Goal: Task Accomplishment & Management: Use online tool/utility

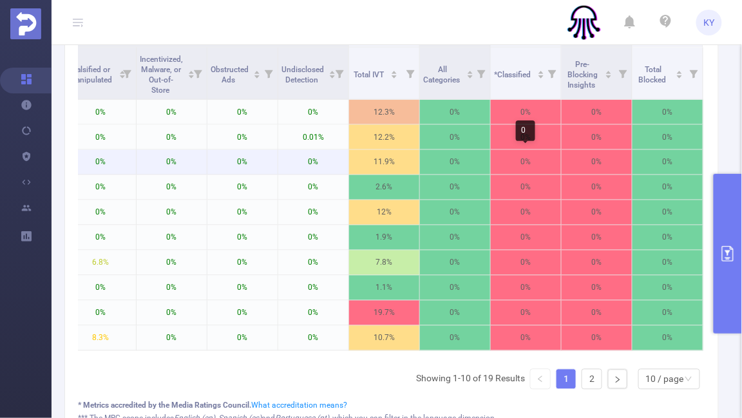
scroll to position [272, 0]
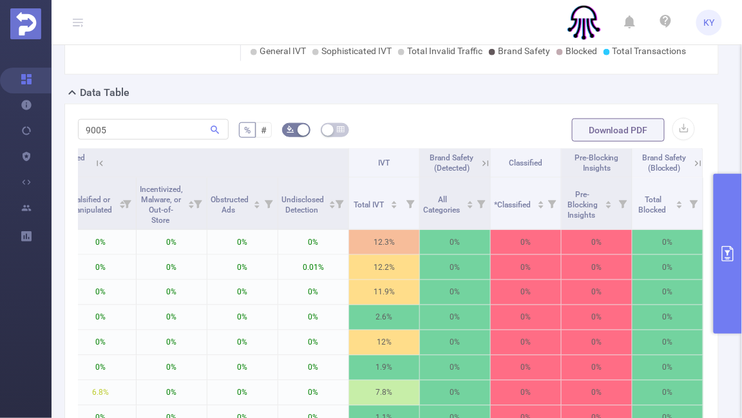
click at [725, 218] on button "primary" at bounding box center [728, 254] width 28 height 160
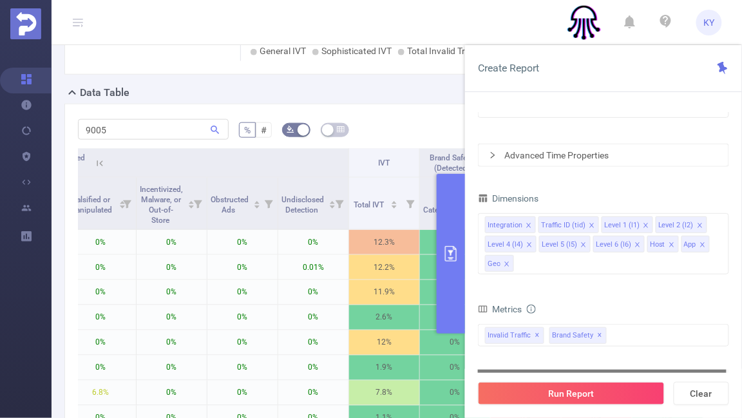
click at [633, 349] on div "total Total General IVT Data Centers Disclosed Bots Known Crawlers Irregular Ac…" at bounding box center [603, 343] width 251 height 38
click at [632, 335] on div "Invalid Traffic ✕ Brand Safety ✕" at bounding box center [603, 335] width 251 height 23
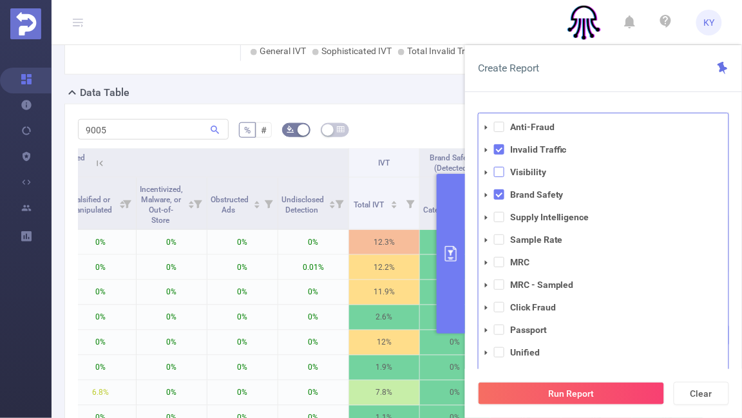
click at [503, 169] on span at bounding box center [499, 172] width 10 height 10
click at [502, 191] on span at bounding box center [499, 194] width 10 height 10
click at [552, 395] on button "Run Report" at bounding box center [571, 393] width 187 height 23
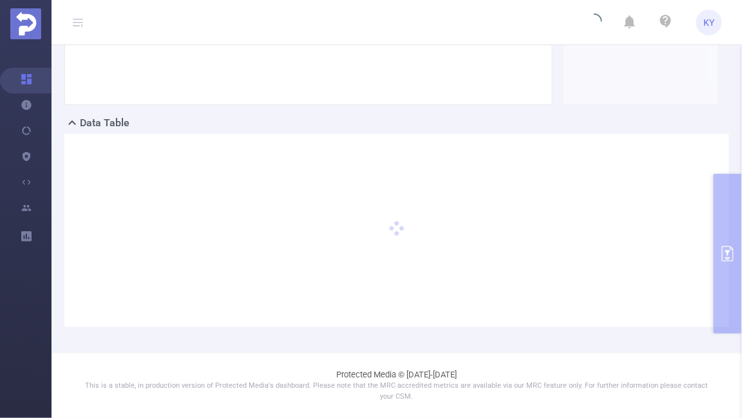
scroll to position [241, 0]
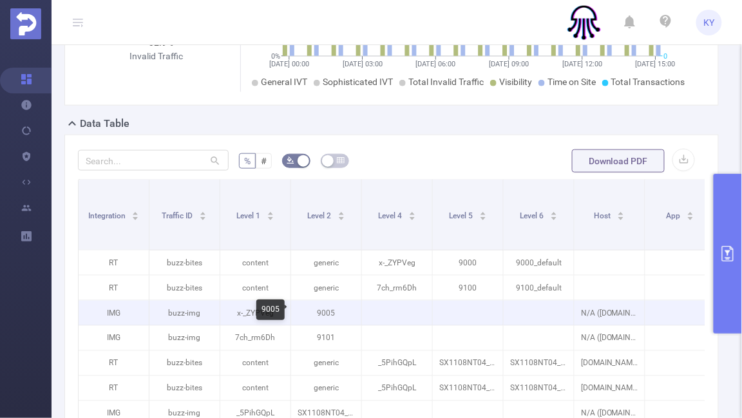
scroll to position [0, 509]
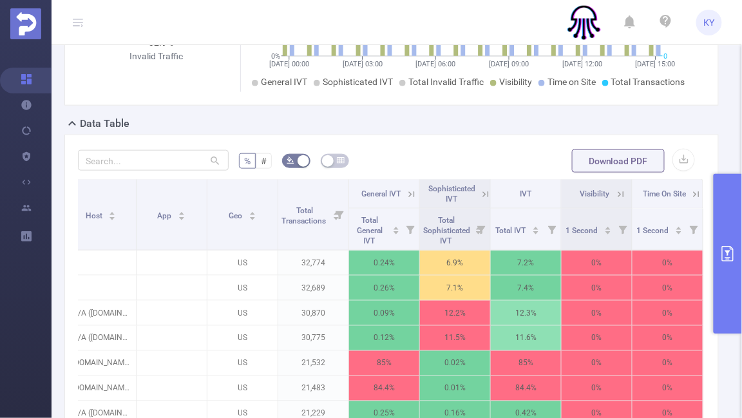
click at [625, 196] on icon at bounding box center [621, 195] width 12 height 12
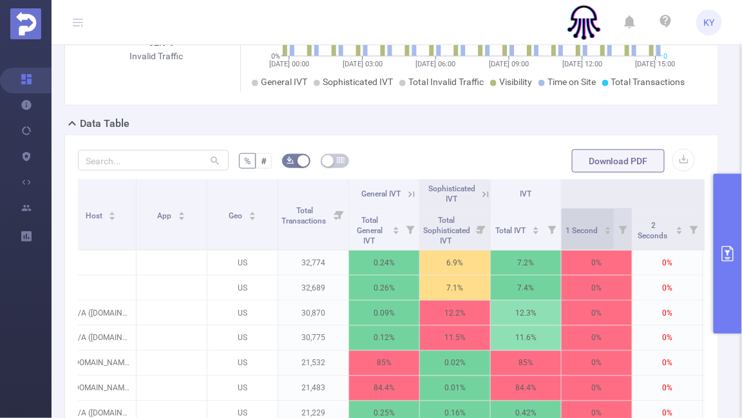
click at [602, 233] on div "1 Second" at bounding box center [589, 229] width 46 height 13
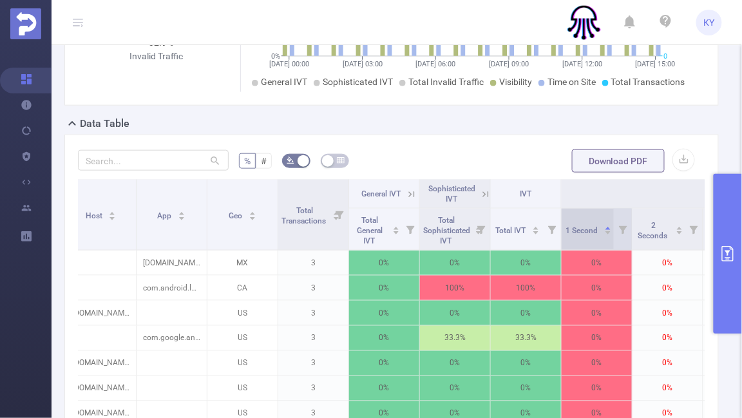
click at [590, 233] on span "1 Second" at bounding box center [583, 230] width 34 height 9
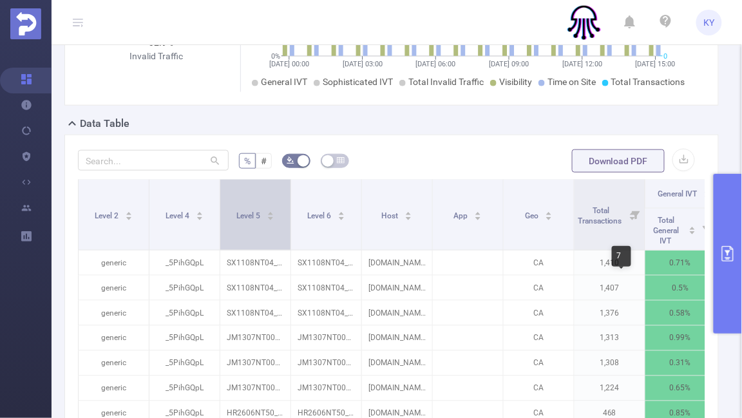
scroll to position [0, 88]
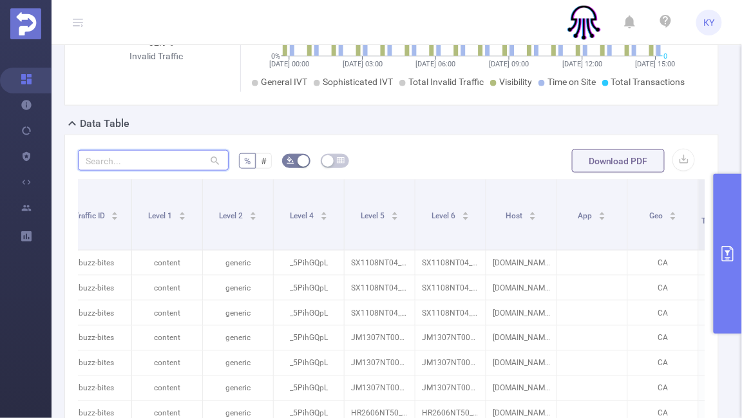
click at [158, 158] on input "text" at bounding box center [153, 160] width 151 height 21
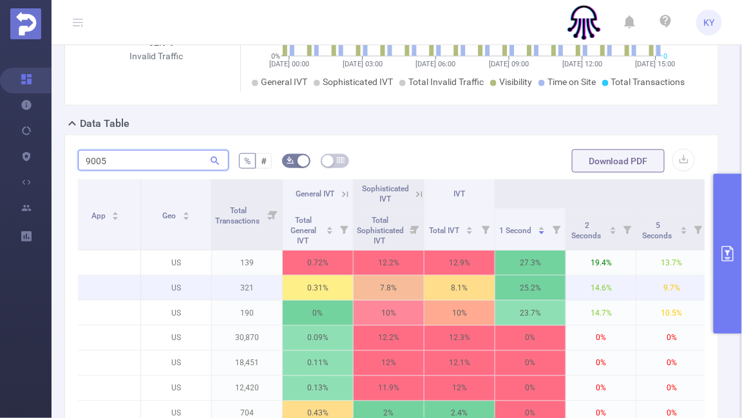
scroll to position [0, 699]
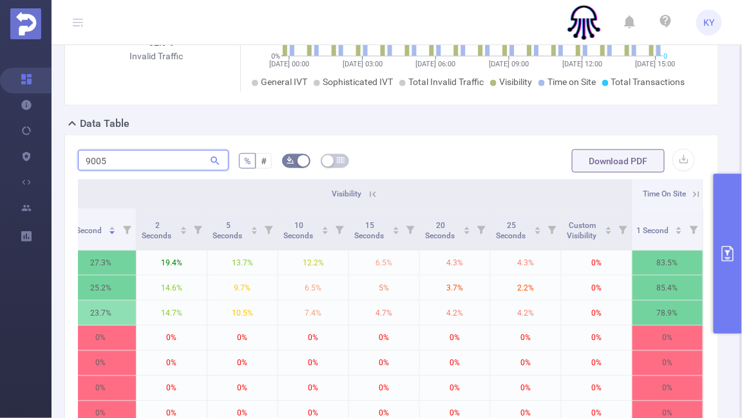
type input "9005"
click at [370, 189] on icon at bounding box center [373, 195] width 12 height 12
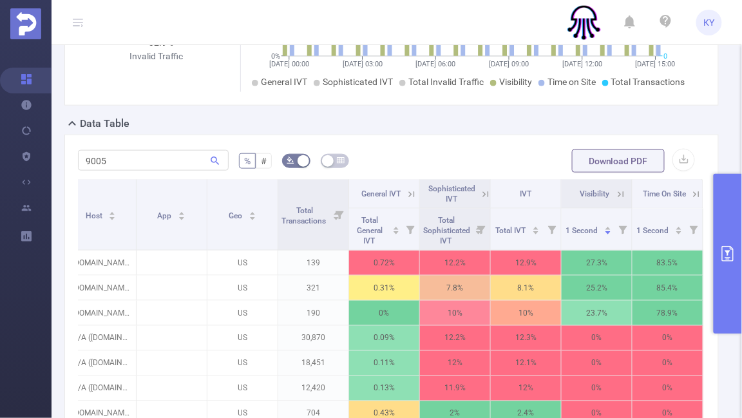
click at [699, 199] on th "Time On Site" at bounding box center [668, 194] width 71 height 29
click at [699, 197] on icon at bounding box center [697, 195] width 12 height 12
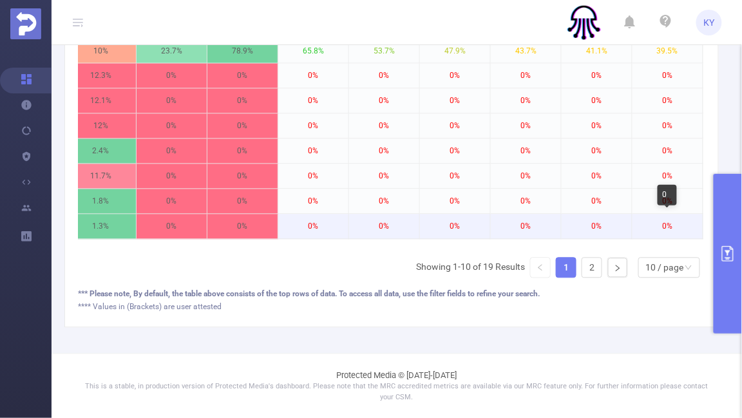
scroll to position [222, 0]
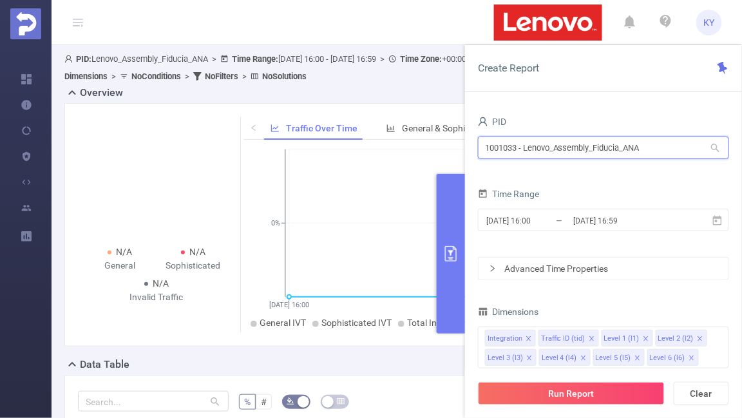
click at [602, 153] on input "1001033 - Lenovo_Assembly_Fiducia_ANA" at bounding box center [603, 148] width 251 height 23
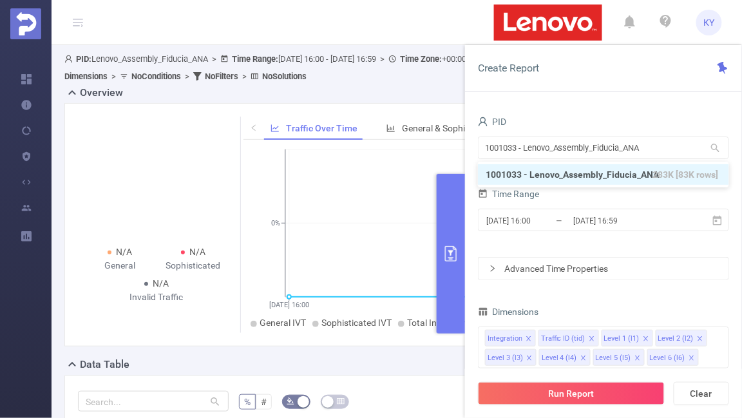
click at [267, 209] on icon "08/09 16:00 08/09 16:59 0% 0 1 2 3 4" at bounding box center [472, 239] width 457 height 187
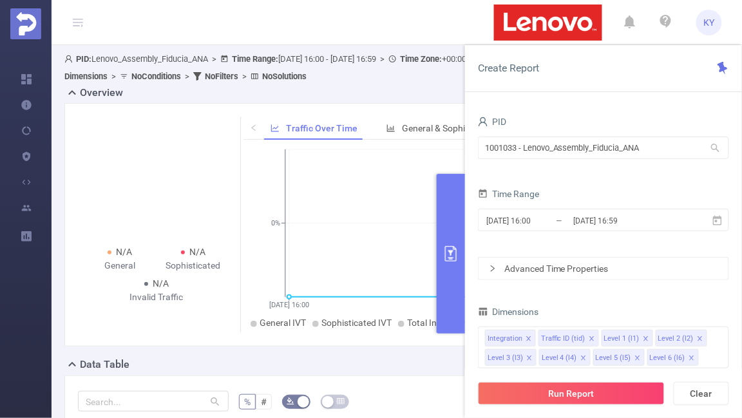
scroll to position [357, 0]
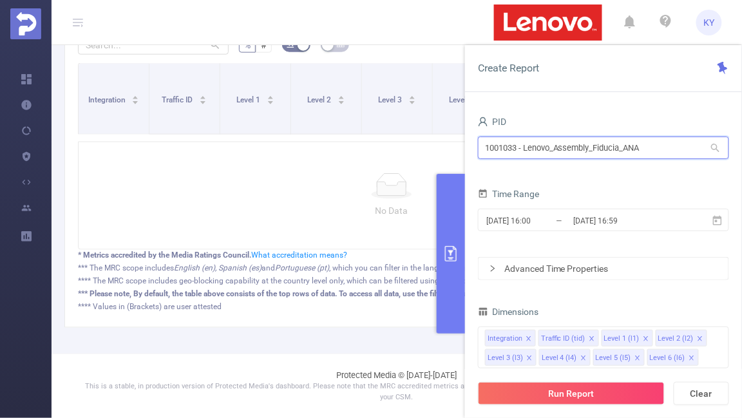
click at [575, 146] on input "1001033 - Lenovo_Assembly_Fiducia_ANA" at bounding box center [603, 148] width 251 height 23
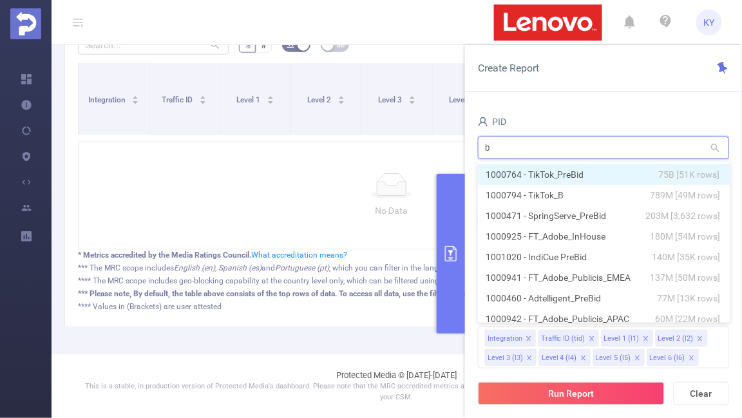
type input "ba"
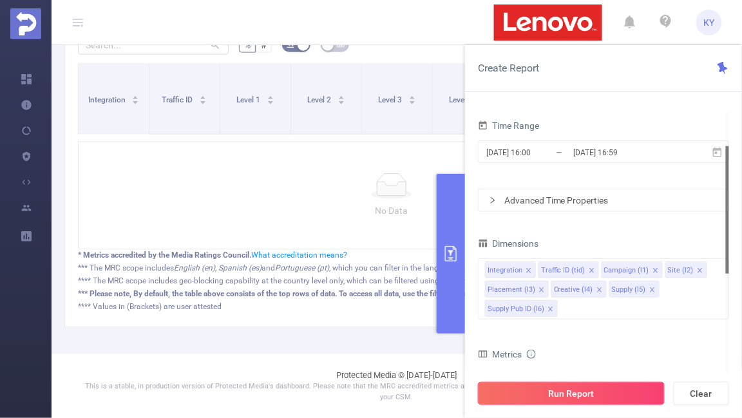
click at [621, 393] on button "Run Report" at bounding box center [571, 393] width 187 height 23
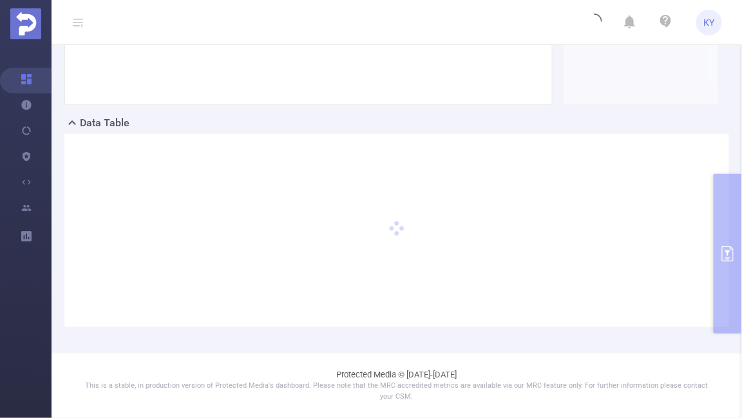
scroll to position [241, 0]
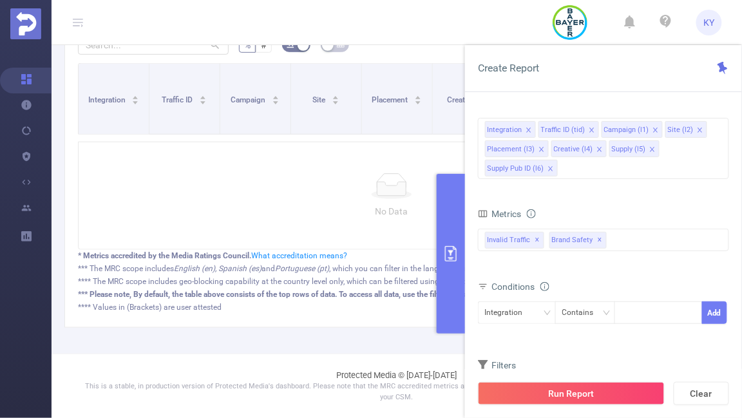
scroll to position [357, 0]
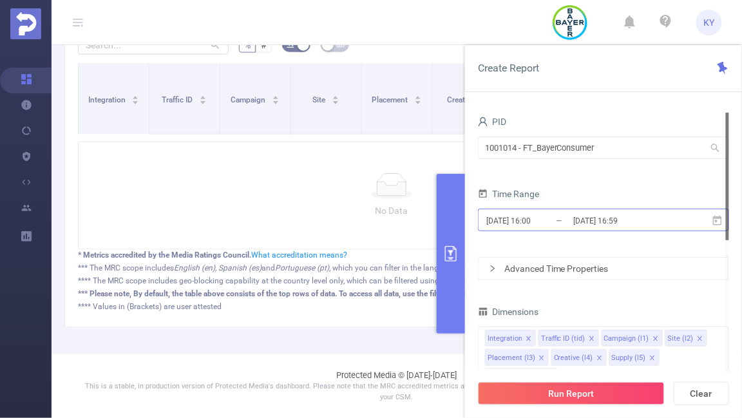
click at [651, 218] on input "2025-09-08 16:59" at bounding box center [624, 220] width 104 height 17
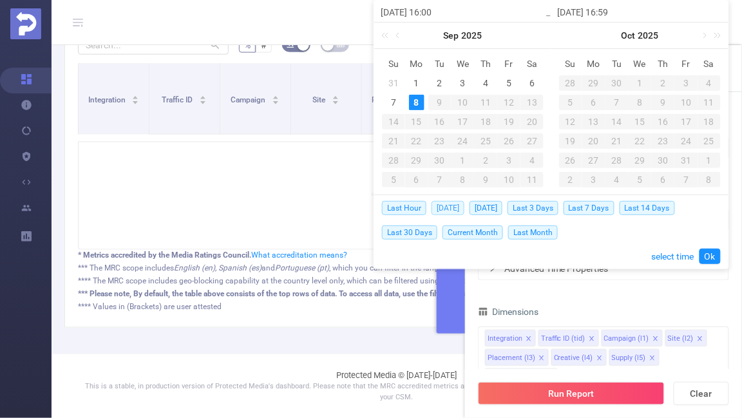
click at [446, 209] on span "Today" at bounding box center [448, 208] width 33 height 14
type input "[DATE] 00:00"
type input "[DATE] 23:59"
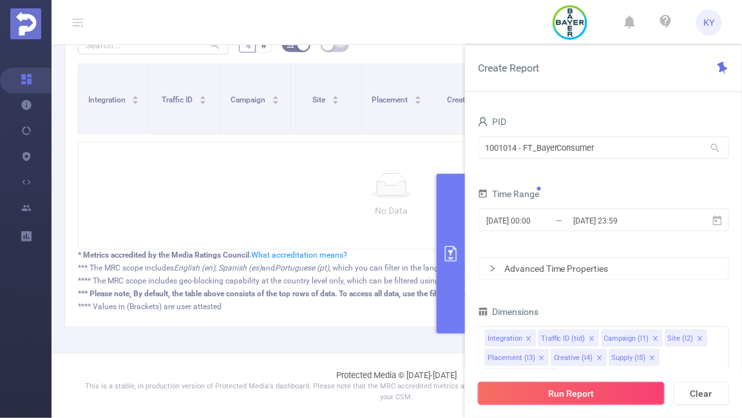
click at [558, 394] on button "Run Report" at bounding box center [571, 393] width 187 height 23
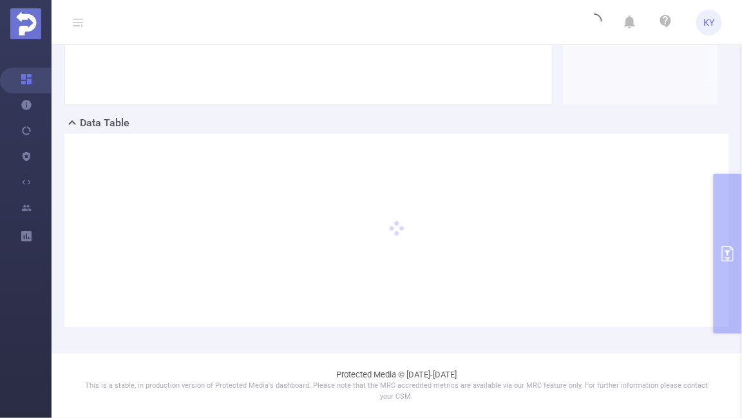
scroll to position [241, 0]
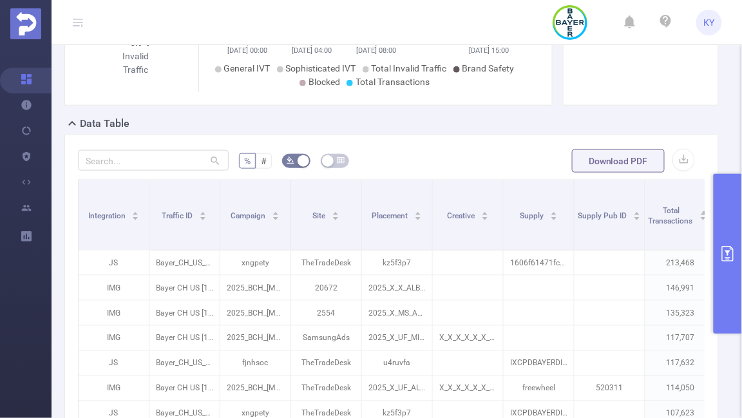
scroll to position [357, 0]
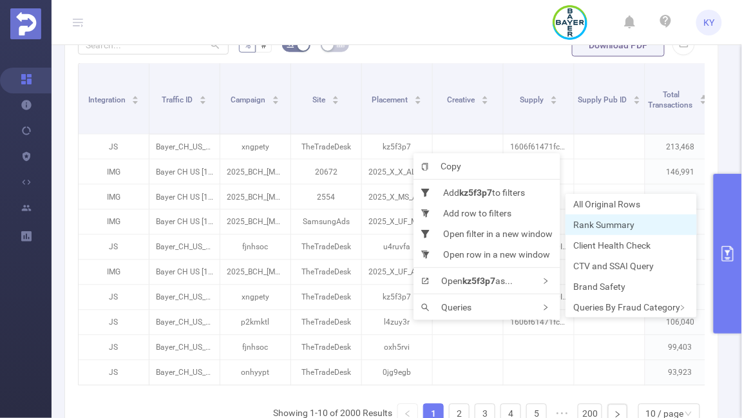
click at [606, 225] on span "Rank Summary" at bounding box center [603, 225] width 61 height 10
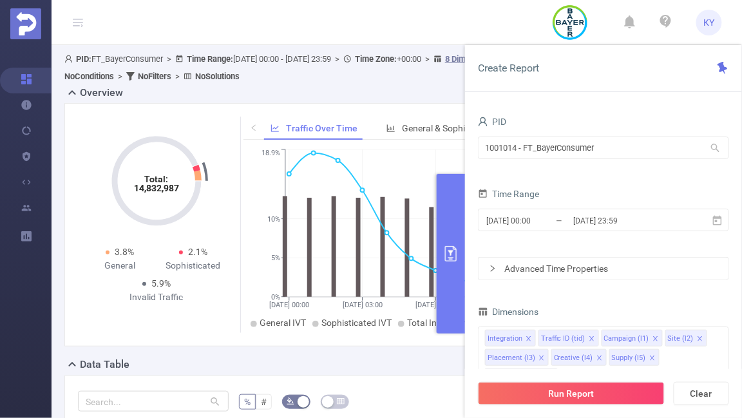
click at [483, 235] on div "2025-09-08 00:00 _ 2025-09-08 23:59" at bounding box center [603, 221] width 251 height 30
click at [463, 238] on button "primary" at bounding box center [451, 254] width 28 height 160
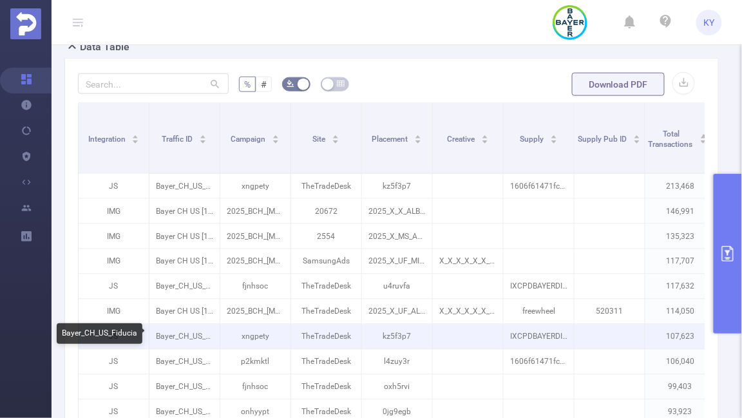
scroll to position [385, 0]
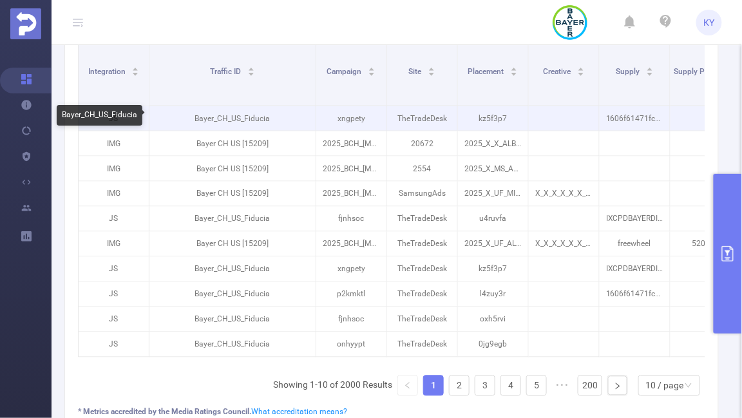
drag, startPoint x: 219, startPoint y: 82, endPoint x: 299, endPoint y: 119, distance: 87.7
click at [299, 119] on table "Integration Traffic ID Campaign Site Placement Creative Supply Supply Pub ID To…" at bounding box center [693, 196] width 1231 height 323
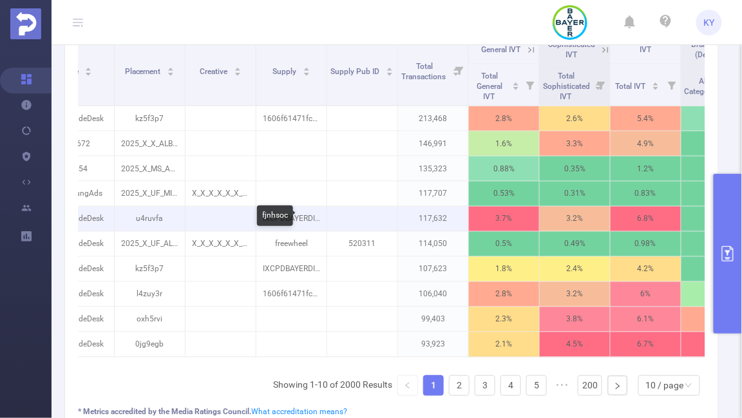
scroll to position [0, 437]
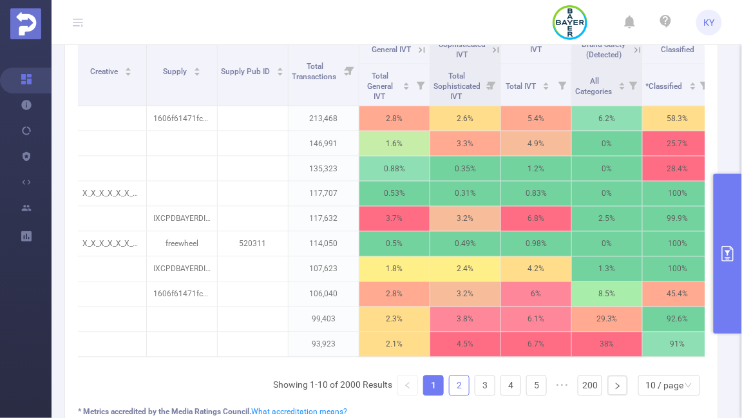
click at [458, 387] on link "2" at bounding box center [459, 385] width 19 height 19
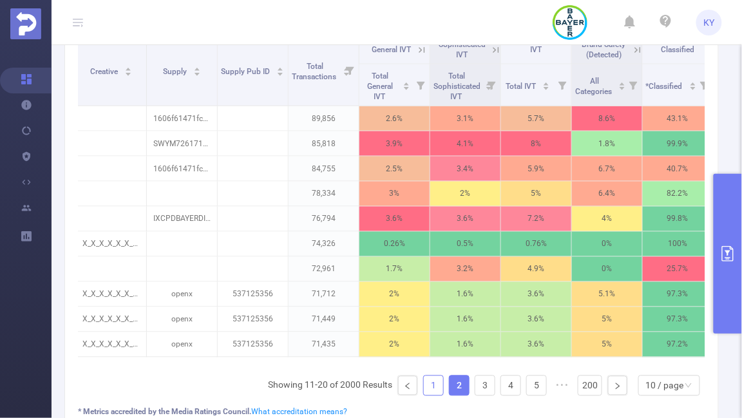
click at [439, 385] on link "1" at bounding box center [433, 385] width 19 height 19
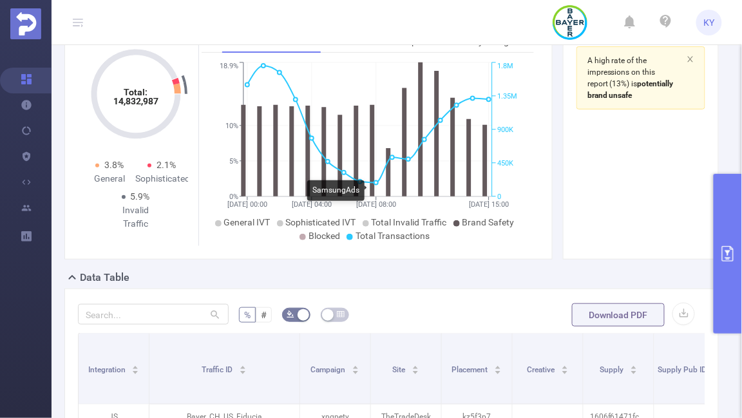
scroll to position [0, 0]
